Goal: Task Accomplishment & Management: Manage account settings

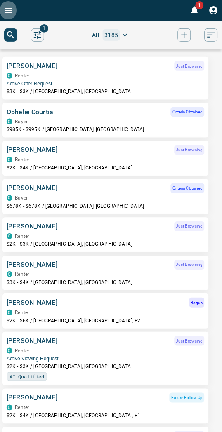
click at [9, 12] on icon "Open drawer" at bounding box center [8, 10] width 10 height 10
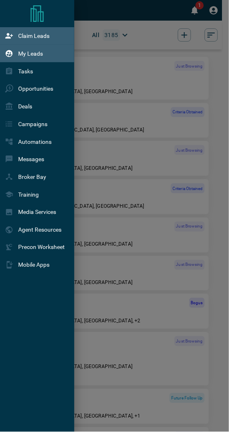
click at [45, 38] on p "Claim Leads" at bounding box center [33, 36] width 31 height 7
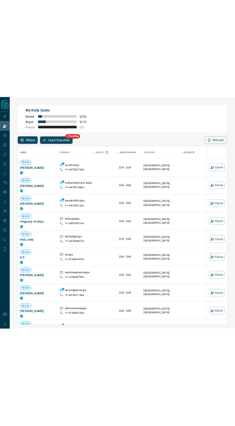
scroll to position [326, 383]
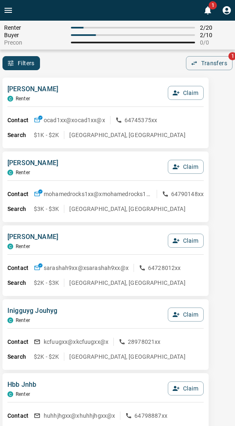
click at [88, 52] on div "Renter 2 / 20 Buyer 2 / 10 Precon 0 / 0 Filters 0 Transfers 1" at bounding box center [117, 45] width 235 height 49
click at [90, 52] on div "Renter 2 / 20 Buyer 2 / 10 Precon 0 / 0 Filters 0 Transfers 1" at bounding box center [117, 45] width 235 height 49
click at [116, 64] on div "Filters 0 Transfers 1" at bounding box center [117, 63] width 235 height 14
